Goal: Task Accomplishment & Management: Manage account settings

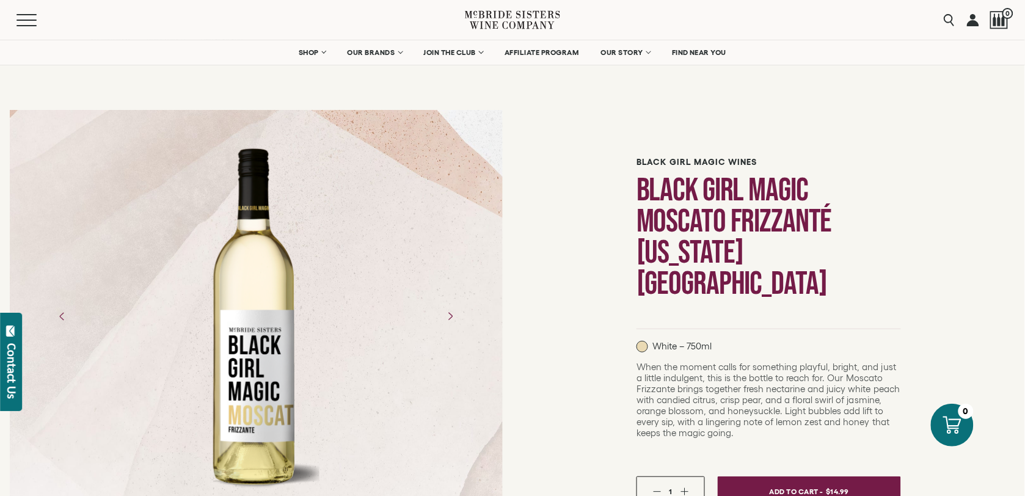
click at [557, 342] on div "Black Girl Magic Wines Black Girl Magic Moscato Frizzanté California NV White –…" at bounding box center [769, 464] width 513 height 728
click at [976, 21] on link at bounding box center [973, 20] width 12 height 40
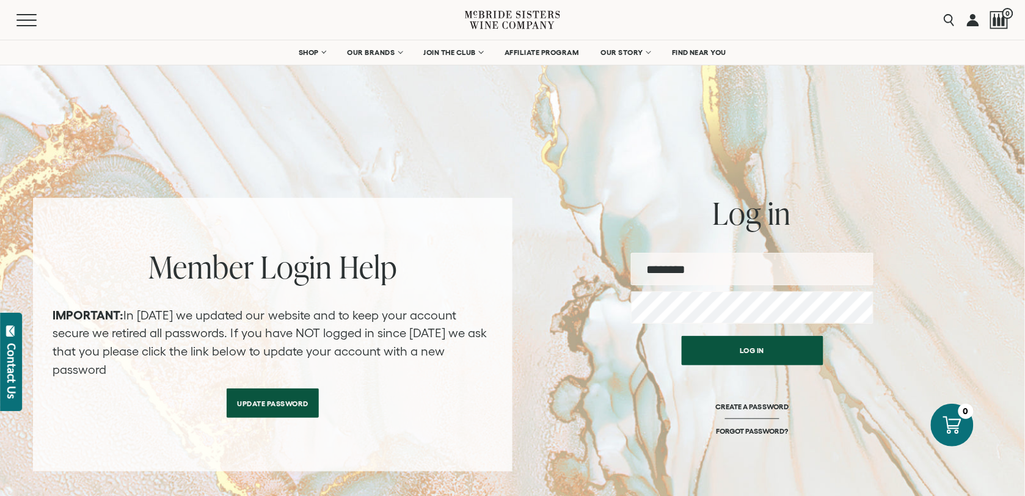
click at [729, 268] on input "email" at bounding box center [752, 269] width 243 height 32
type input "**********"
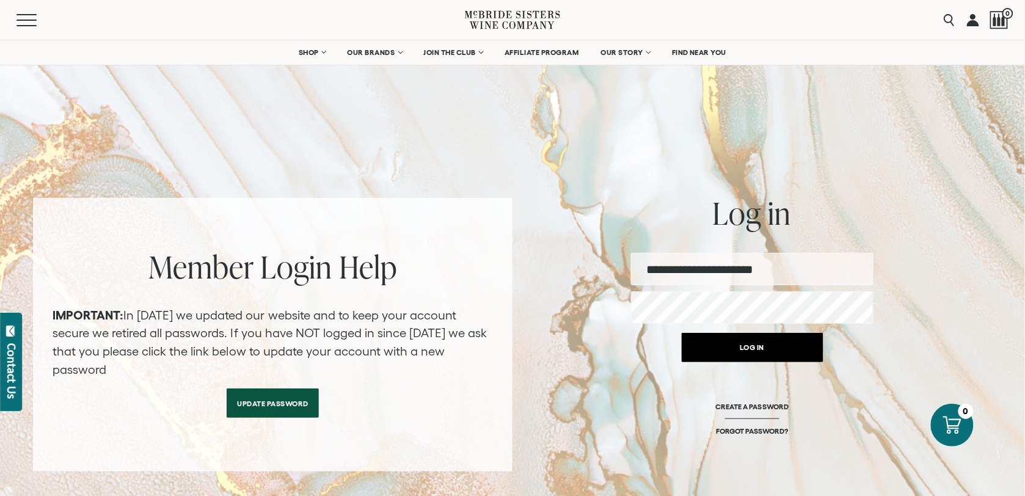
click at [763, 353] on button "Log in" at bounding box center [753, 347] width 142 height 29
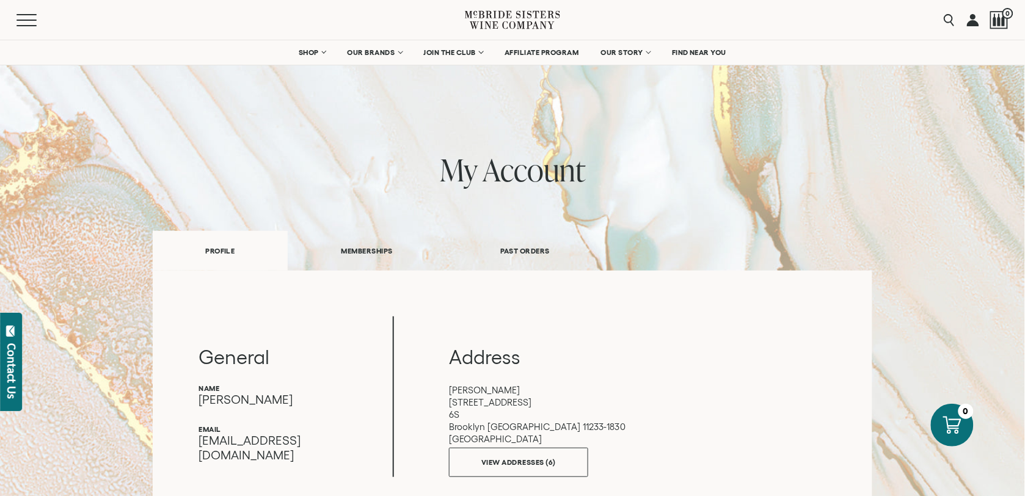
click at [527, 251] on link "PAST ORDERS" at bounding box center [525, 251] width 157 height 42
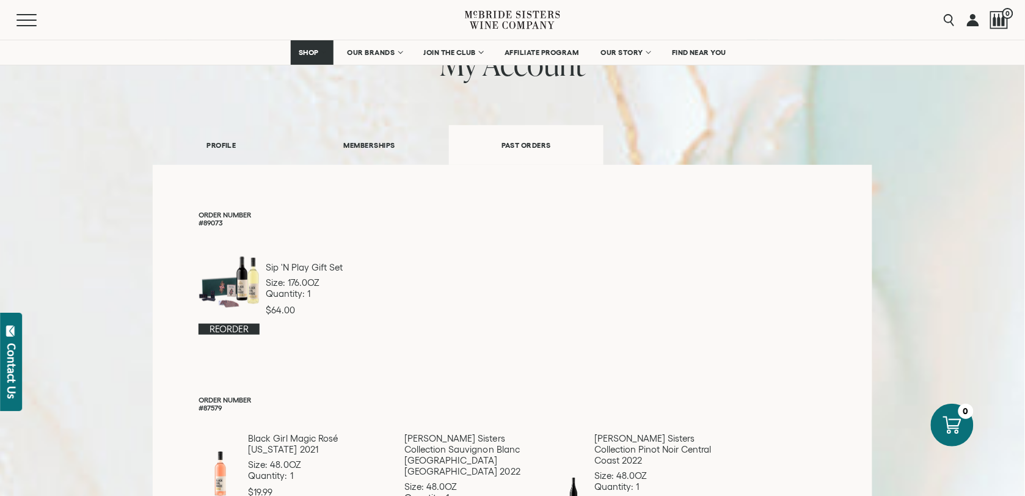
scroll to position [90, 0]
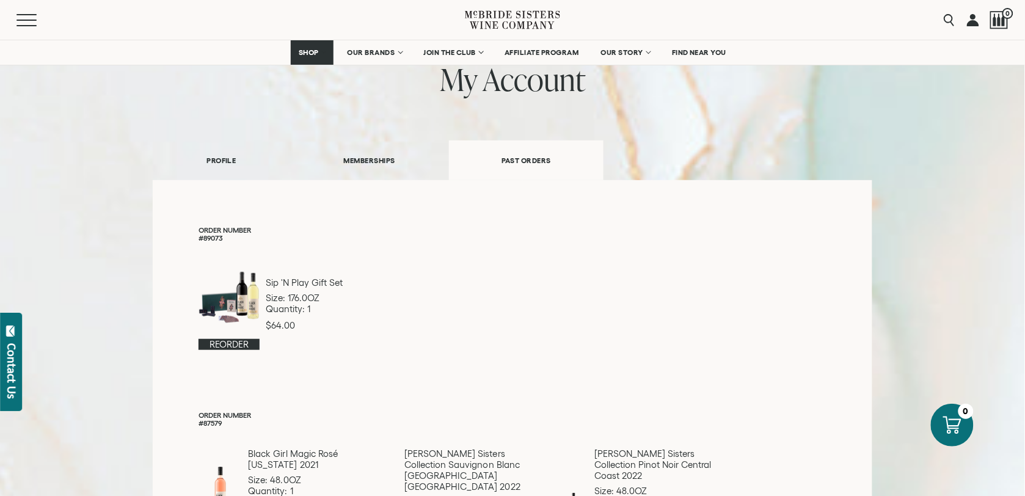
click at [258, 298] on div at bounding box center [229, 297] width 61 height 67
click at [973, 20] on link at bounding box center [973, 20] width 12 height 40
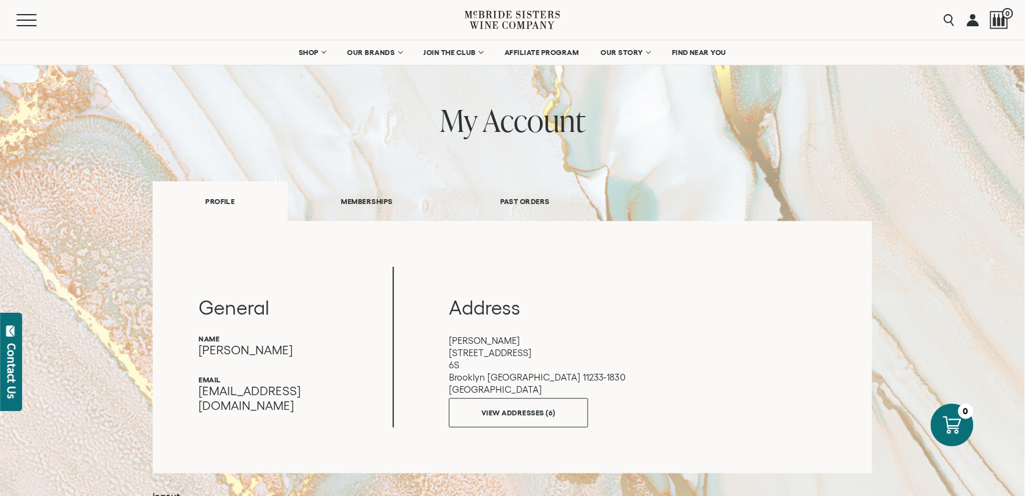
scroll to position [48, 0]
click at [526, 200] on link "PAST ORDERS" at bounding box center [525, 203] width 157 height 42
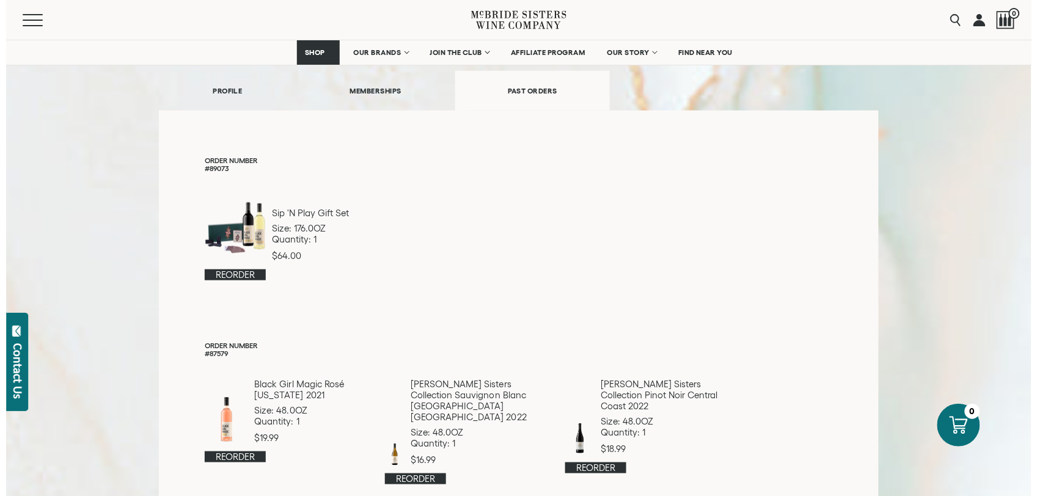
scroll to position [203, 0]
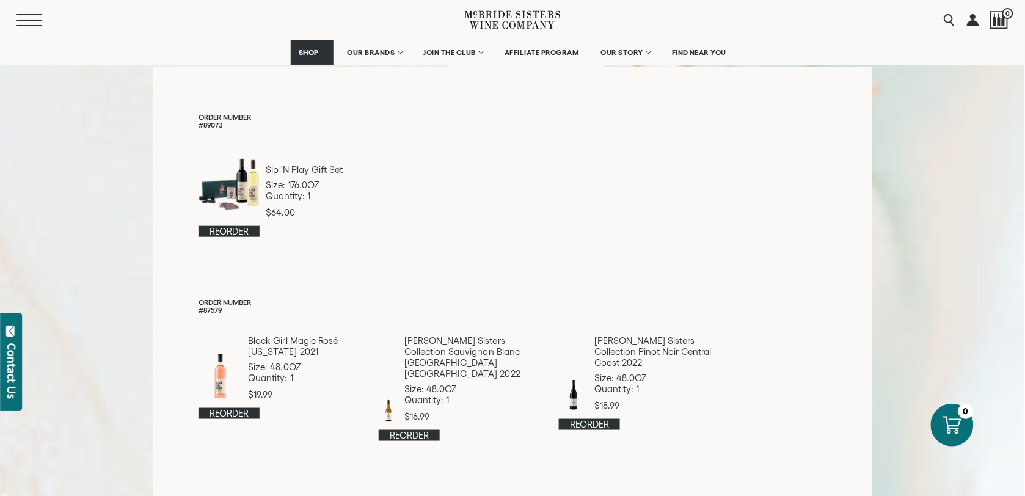
click at [31, 18] on button "Menu" at bounding box center [38, 20] width 44 height 12
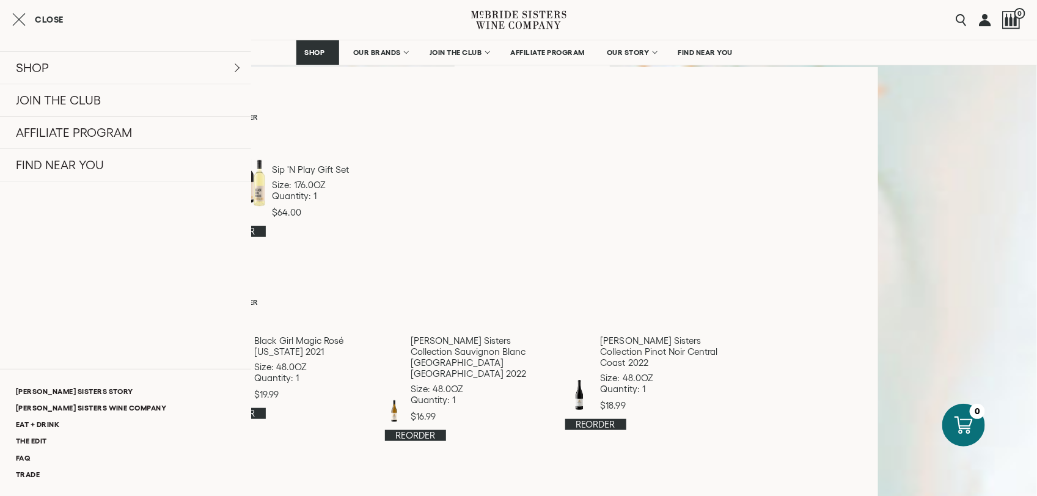
click at [981, 26] on link at bounding box center [985, 20] width 12 height 40
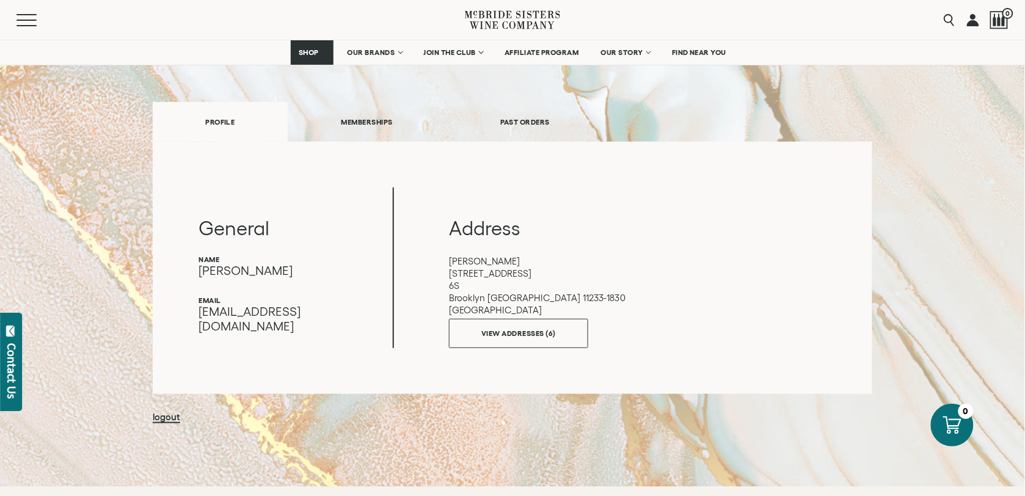
scroll to position [126, 0]
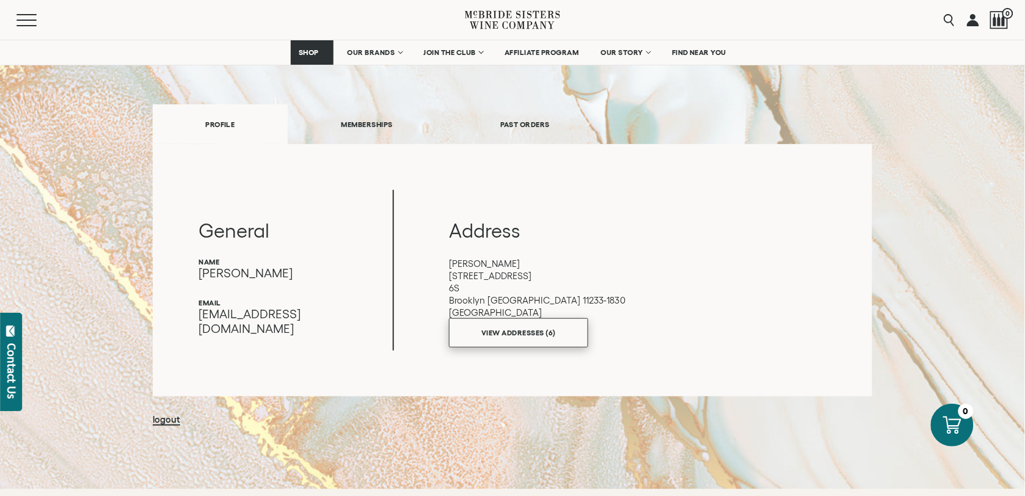
click at [528, 329] on link "VIEW ADDRESSES (6)" at bounding box center [518, 332] width 139 height 29
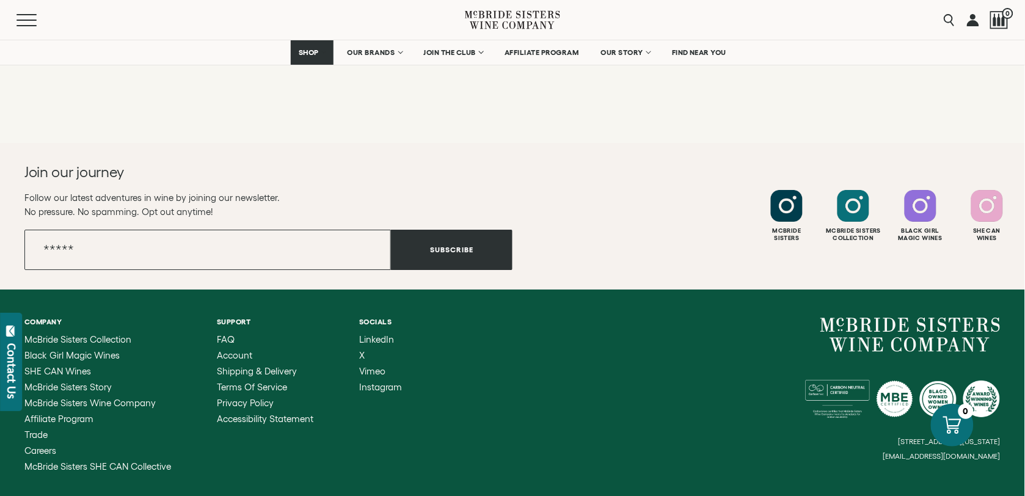
scroll to position [1152, 0]
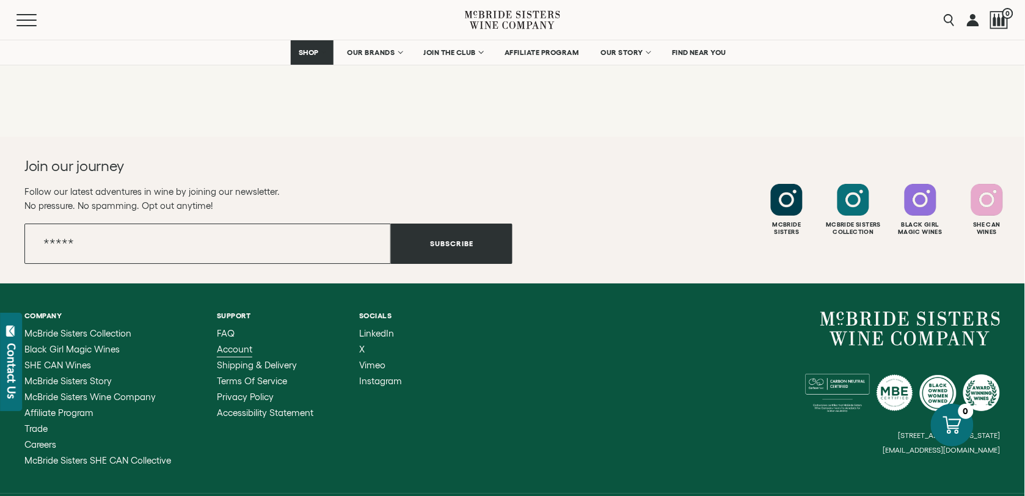
click at [238, 344] on span "Account" at bounding box center [234, 349] width 35 height 10
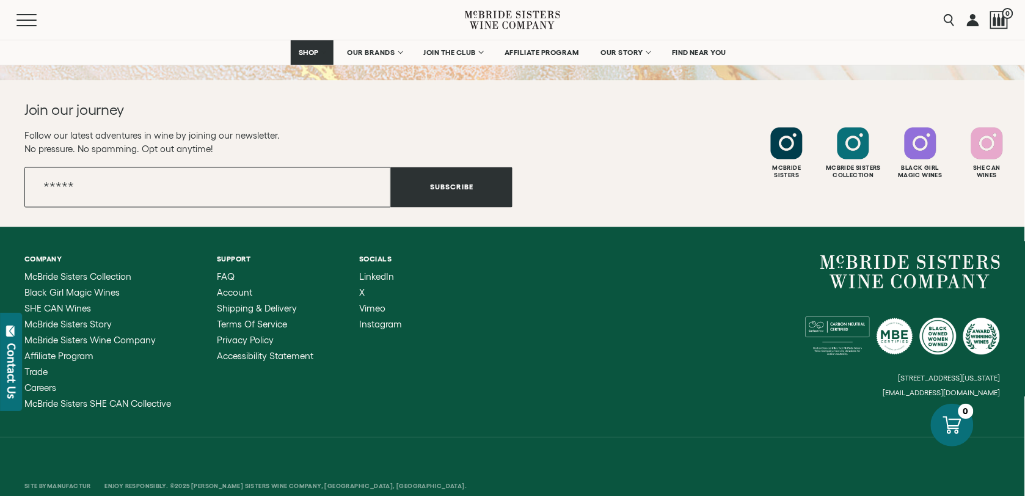
scroll to position [563, 0]
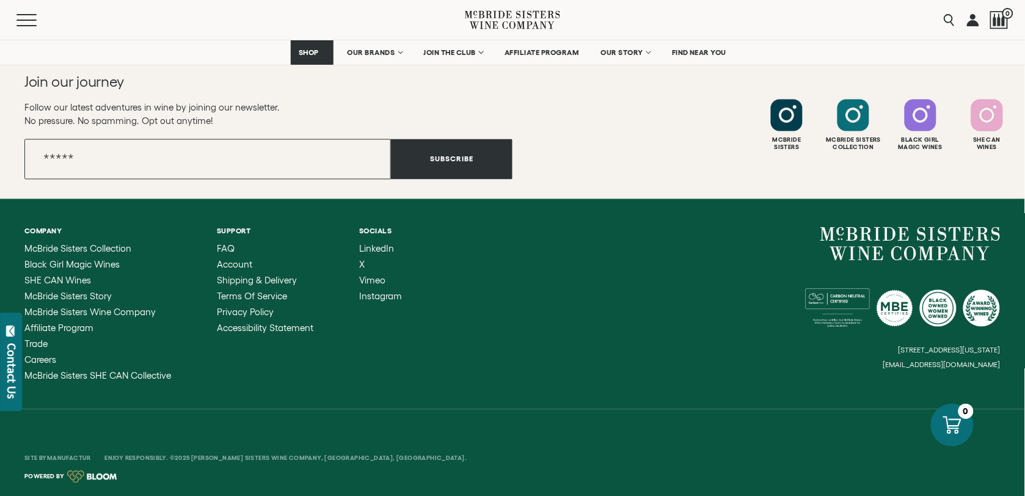
drag, startPoint x: 894, startPoint y: 365, endPoint x: 988, endPoint y: 347, distance: 95.9
click at [988, 347] on div "6114 La Salle Avenue, #280, Oakland, California, US 94611 hello@mcbridesisters.…" at bounding box center [757, 298] width 488 height 143
drag, startPoint x: 988, startPoint y: 347, endPoint x: 921, endPoint y: 361, distance: 68.7
click at [921, 361] on small "[EMAIL_ADDRESS][DOMAIN_NAME]" at bounding box center [941, 365] width 117 height 9
drag, startPoint x: 896, startPoint y: 365, endPoint x: 934, endPoint y: 362, distance: 37.4
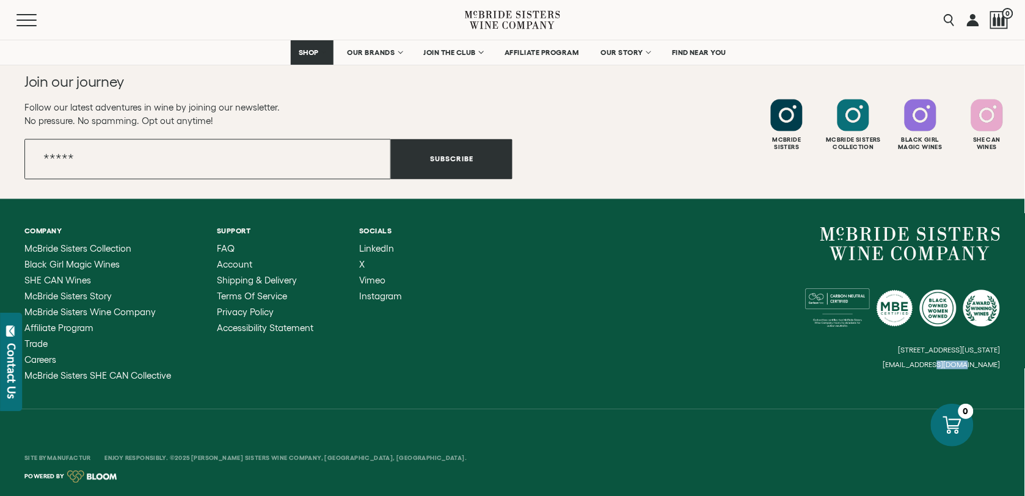
click at [934, 362] on small "[EMAIL_ADDRESS][DOMAIN_NAME]" at bounding box center [941, 365] width 117 height 9
click at [972, 21] on link at bounding box center [973, 20] width 12 height 40
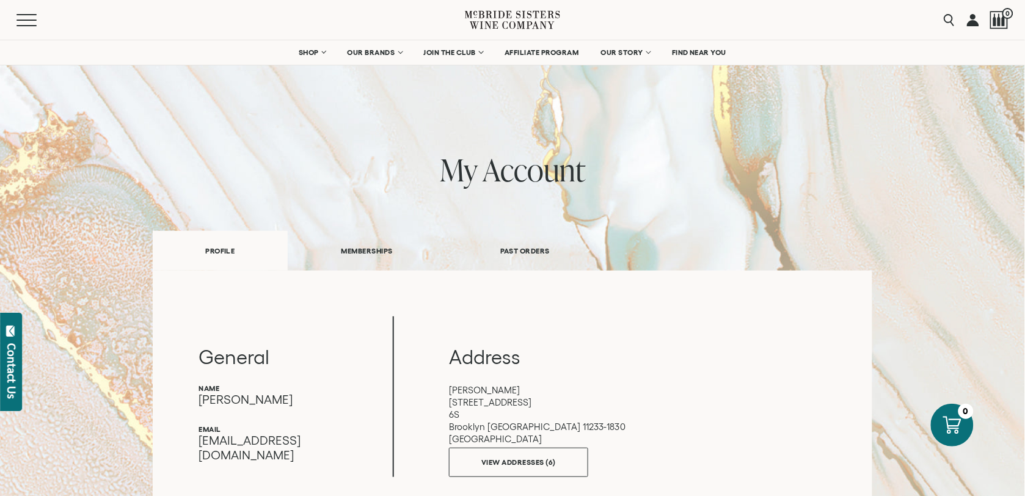
click at [514, 246] on link "PAST ORDERS" at bounding box center [525, 251] width 157 height 42
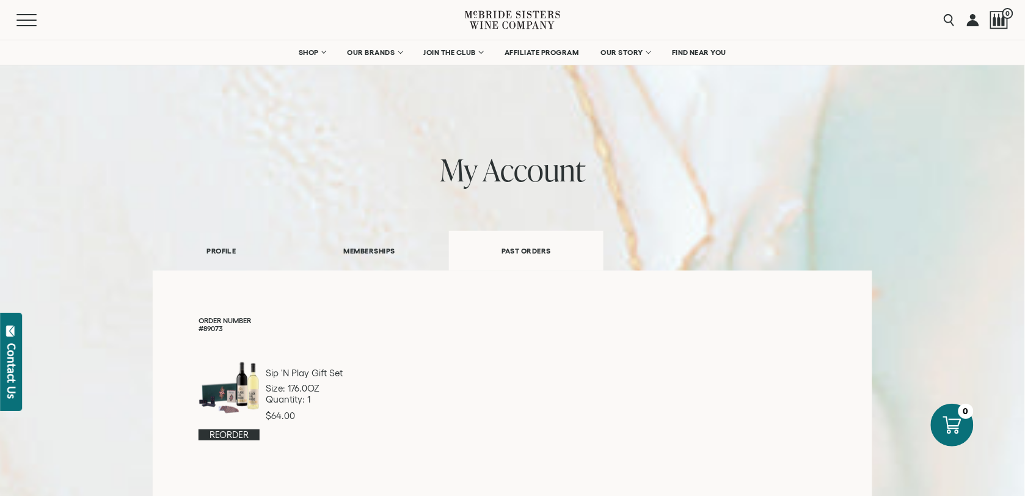
click at [249, 435] on link "Reorder" at bounding box center [229, 435] width 61 height 11
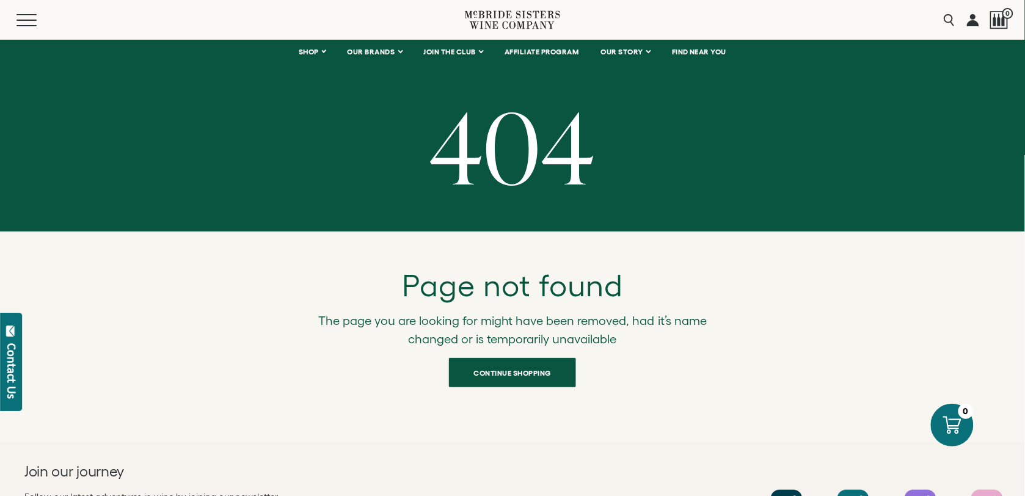
drag, startPoint x: 0, startPoint y: 0, endPoint x: 249, endPoint y: 434, distance: 500.5
click at [249, 434] on div "404 Page not found The page you are looking for might have been removed, had it…" at bounding box center [512, 220] width 1025 height 443
click at [23, 22] on button "Menu" at bounding box center [38, 20] width 44 height 12
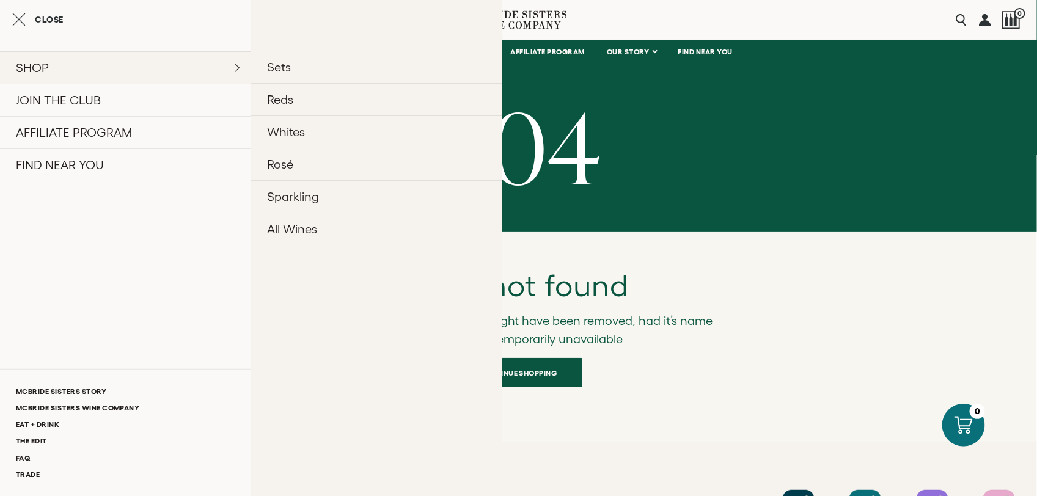
click at [189, 65] on link "SHOP" at bounding box center [125, 67] width 251 height 32
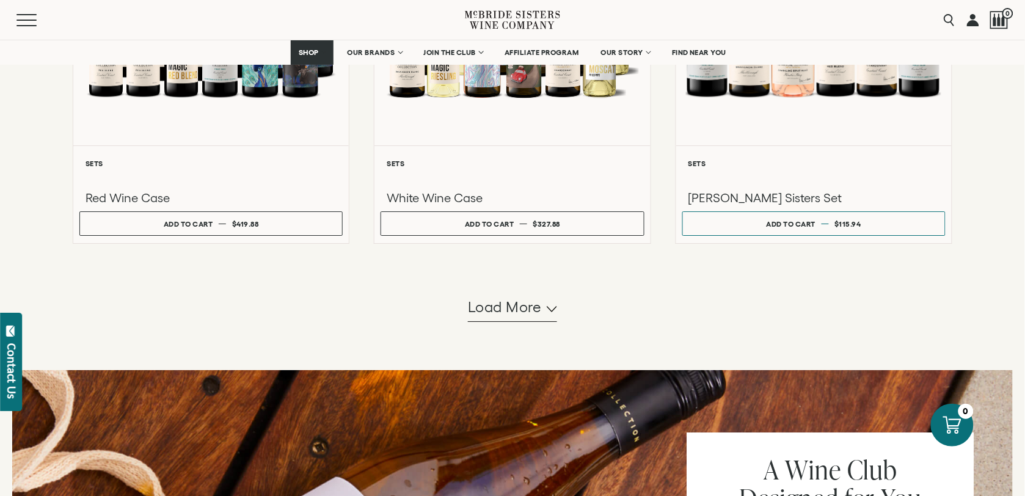
scroll to position [1149, 0]
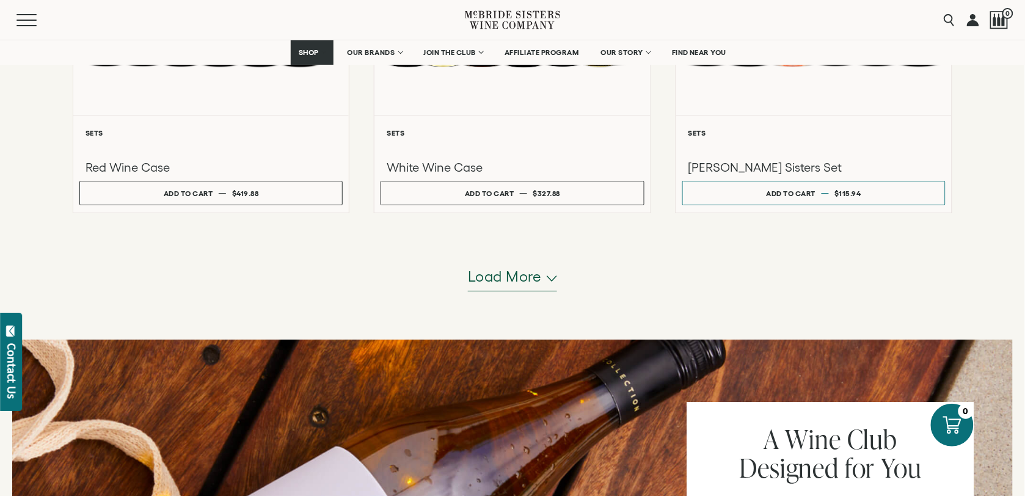
click at [554, 281] on icon "button" at bounding box center [552, 279] width 10 height 6
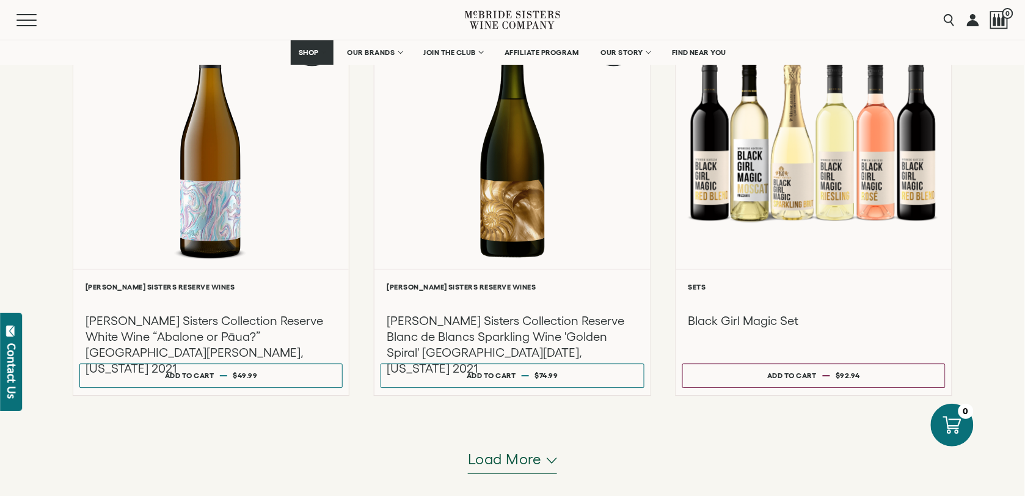
scroll to position [2184, 0]
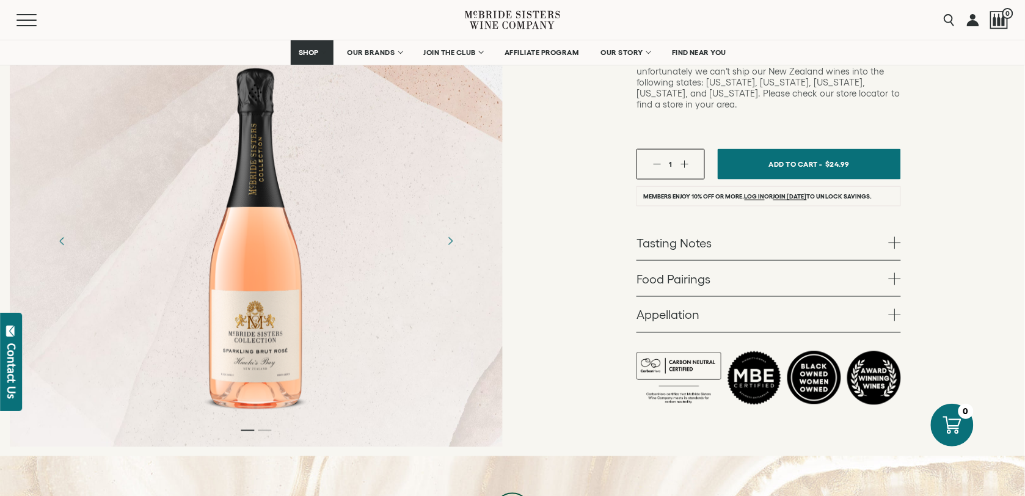
scroll to position [386, 0]
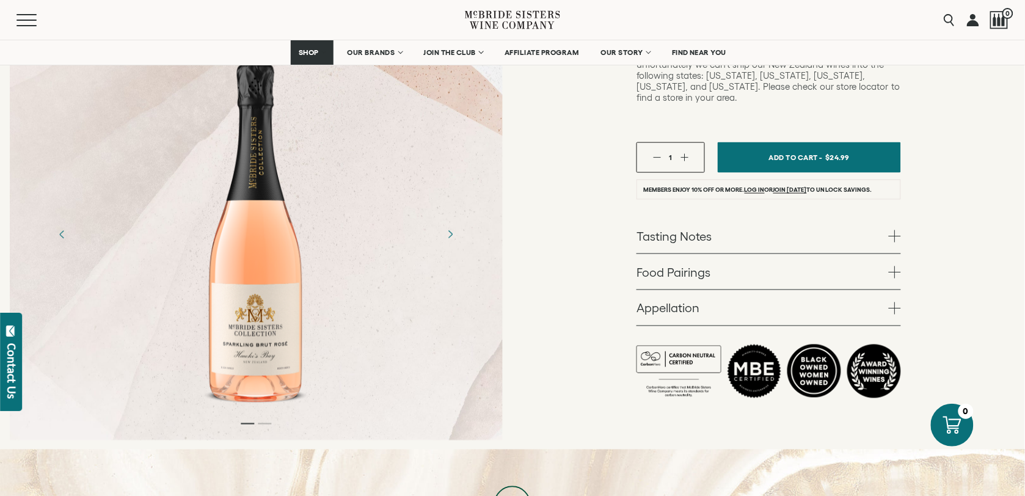
click at [893, 266] on span at bounding box center [895, 272] width 12 height 12
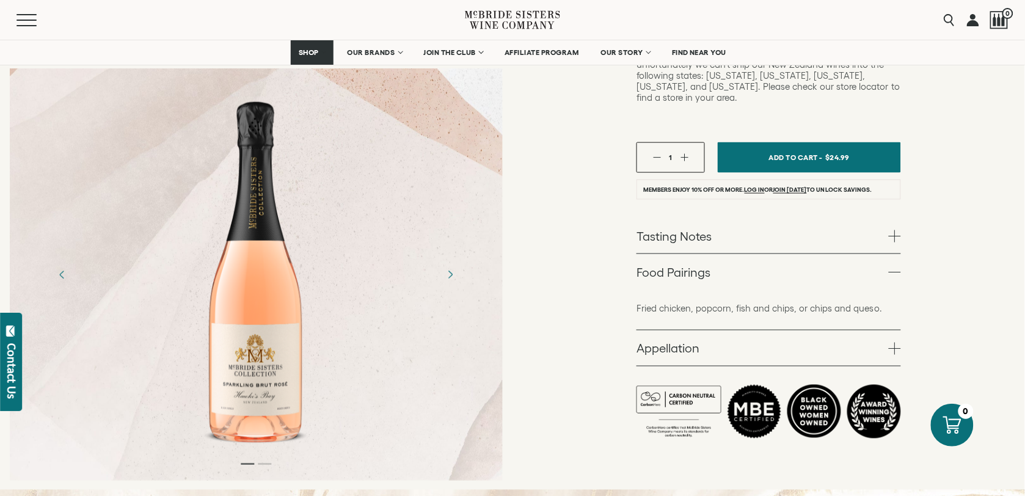
click at [896, 343] on span at bounding box center [895, 349] width 12 height 12
click at [892, 230] on span at bounding box center [895, 236] width 12 height 12
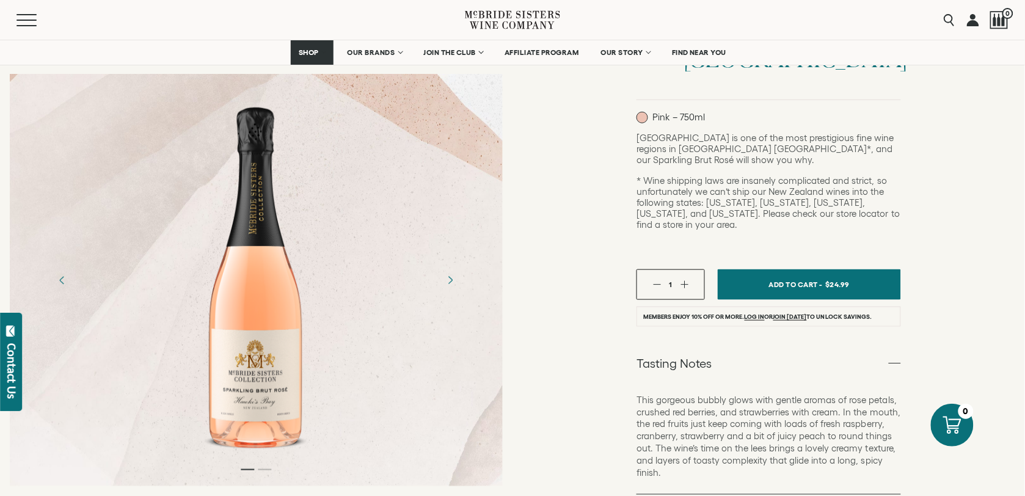
scroll to position [191, 0]
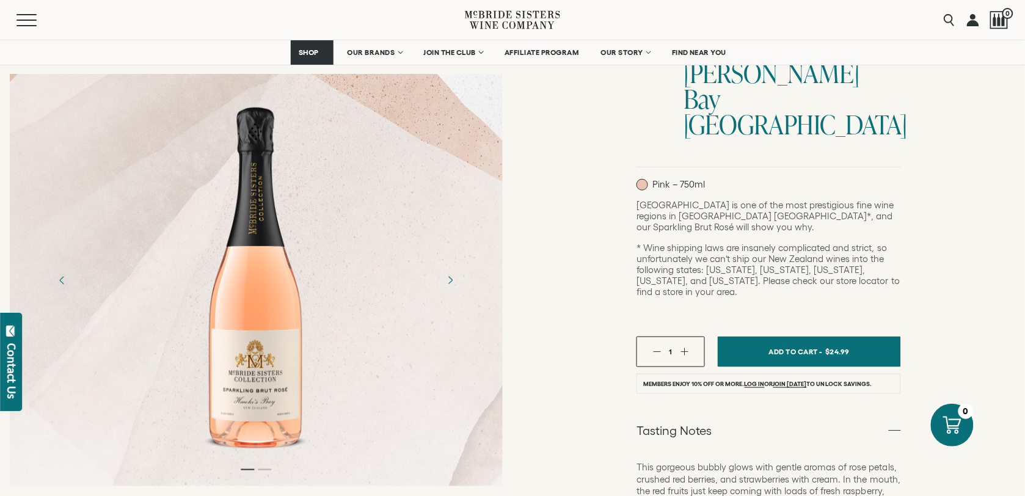
drag, startPoint x: 1020, startPoint y: 46, endPoint x: 1021, endPoint y: 64, distance: 18.3
click at [1021, 64] on nav "SHOP Sets Reds Whites Rosé Sparkling All Wines OUR BRANDS McBride Sisters Colle…" at bounding box center [512, 52] width 1025 height 24
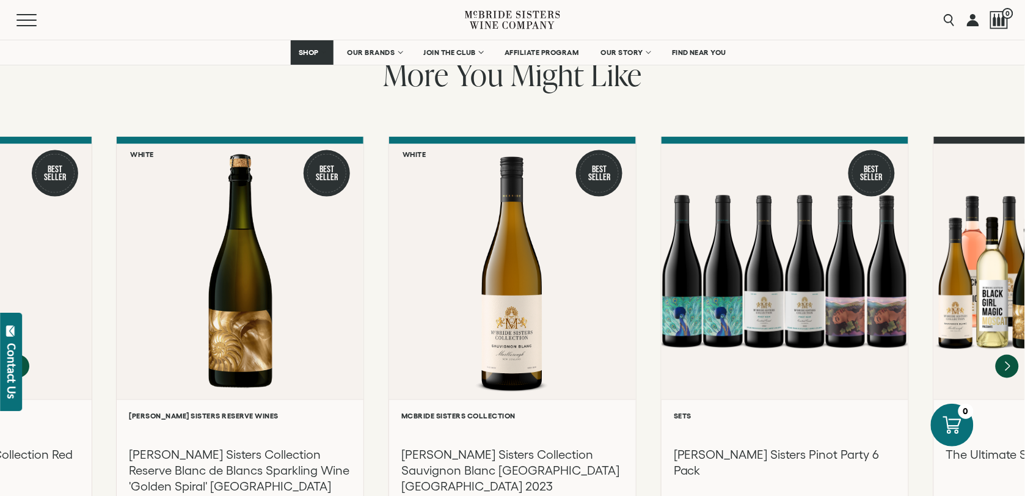
scroll to position [1804, 0]
